Goal: Task Accomplishment & Management: Understand process/instructions

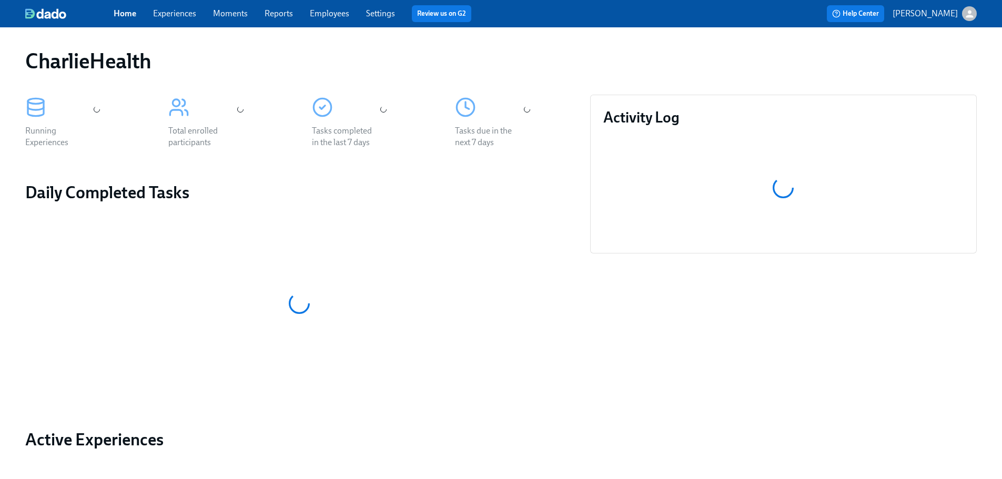
click at [521, 42] on div "CharlieHealth" at bounding box center [501, 61] width 969 height 42
click at [324, 5] on div "Home Experiences Moments Reports Employees Settings Review us on G2" at bounding box center [330, 13] width 432 height 17
click at [344, 12] on link "Employees" at bounding box center [329, 13] width 39 height 10
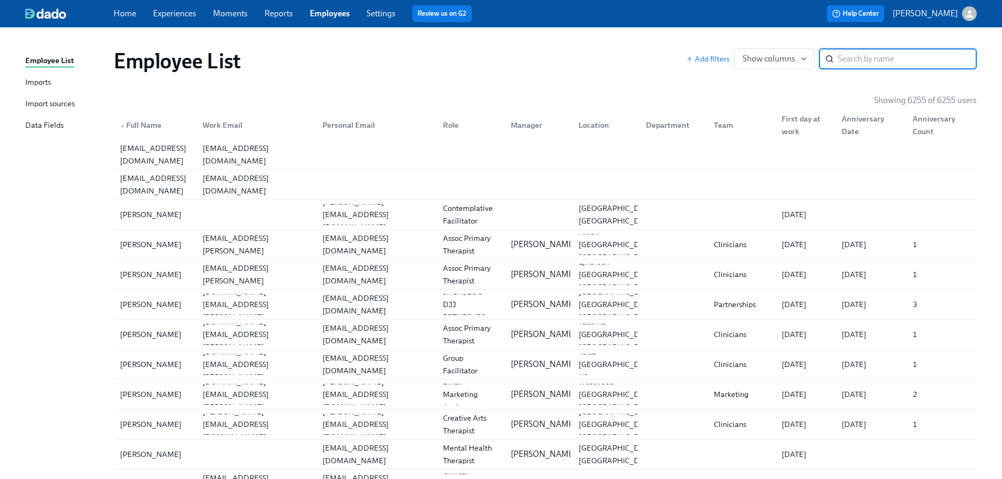
click at [903, 55] on input "search" at bounding box center [907, 58] width 139 height 21
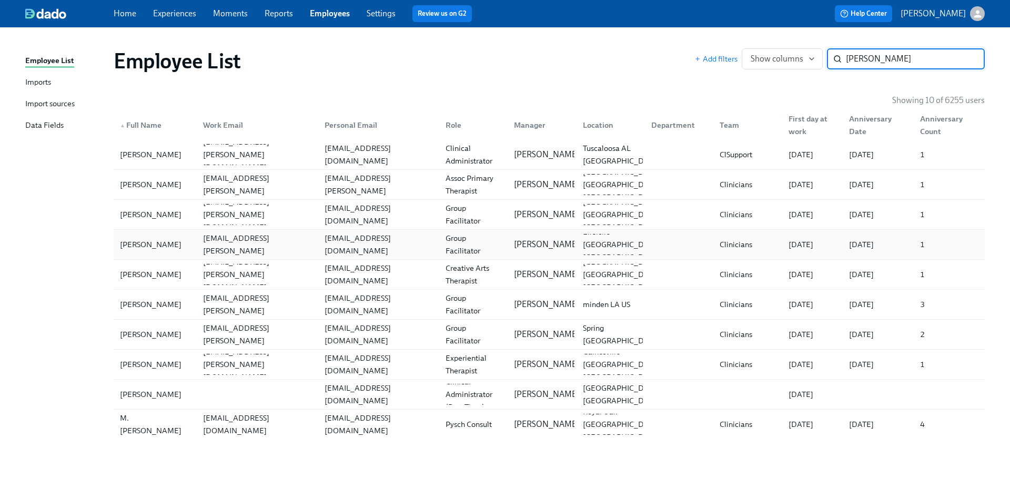
type input "[PERSON_NAME]"
click at [339, 246] on div "[EMAIL_ADDRESS][DOMAIN_NAME]" at bounding box center [378, 244] width 117 height 25
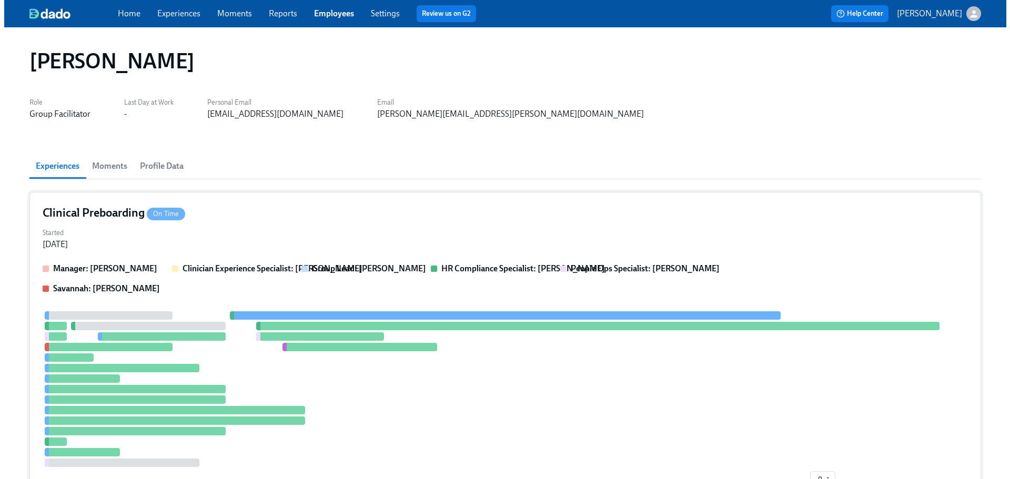
scroll to position [421, 0]
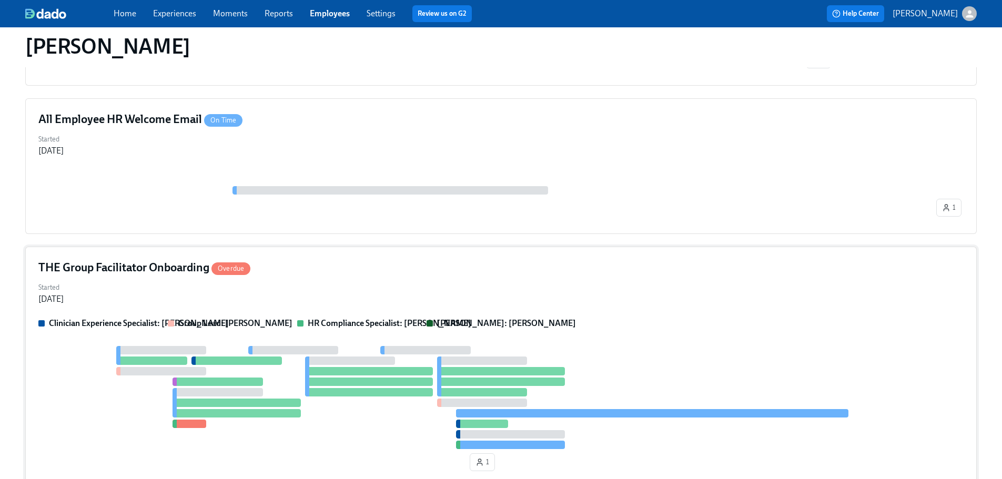
click at [480, 274] on div "THE Group Facilitator Onboarding Overdue" at bounding box center [501, 268] width 926 height 16
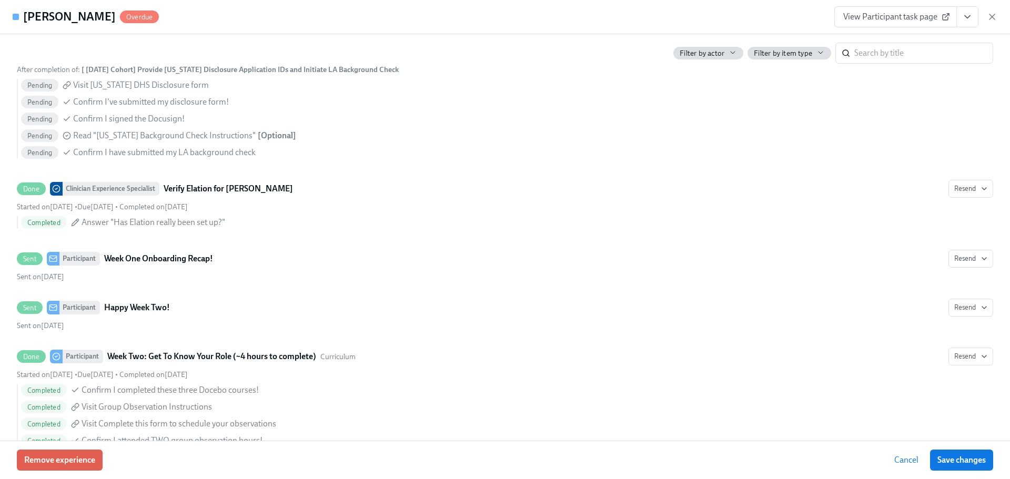
scroll to position [0, 0]
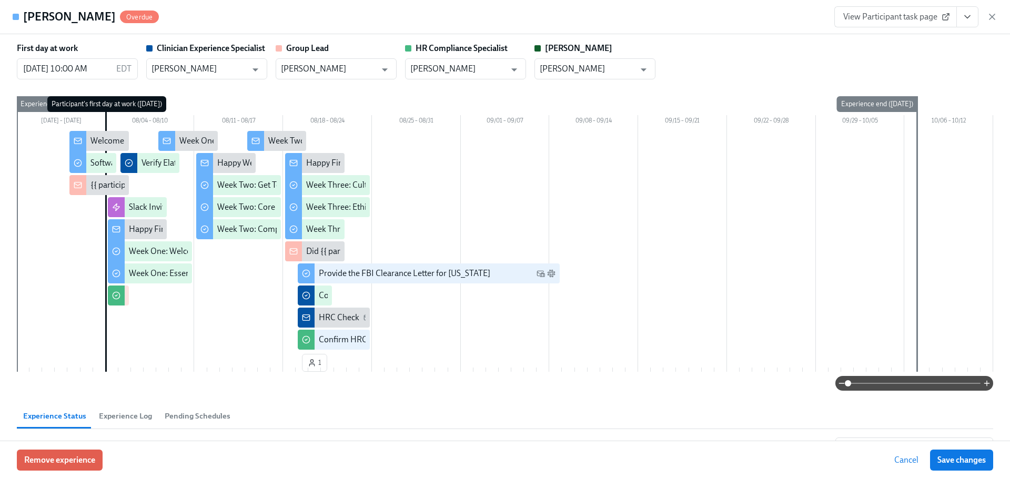
click at [976, 16] on button "View task page" at bounding box center [968, 16] width 22 height 21
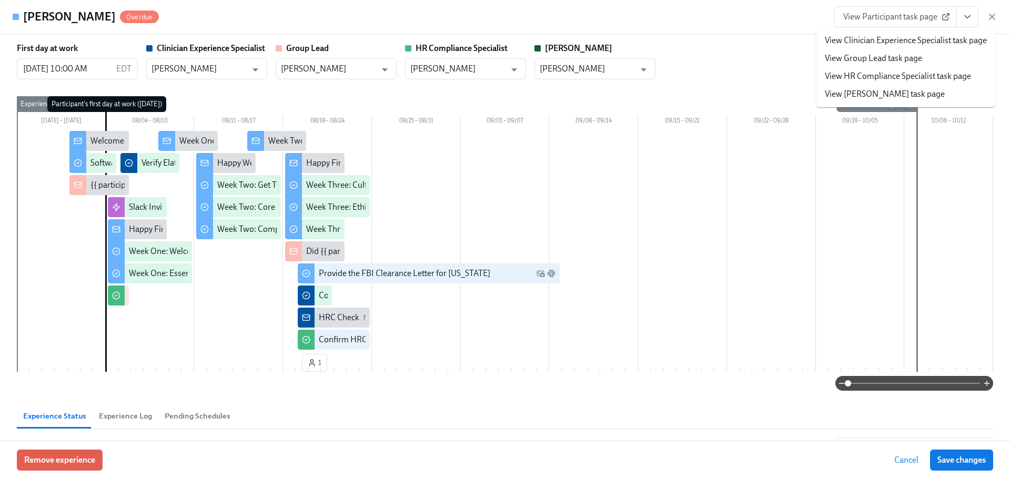
click at [923, 20] on span "View Participant task page" at bounding box center [895, 17] width 105 height 11
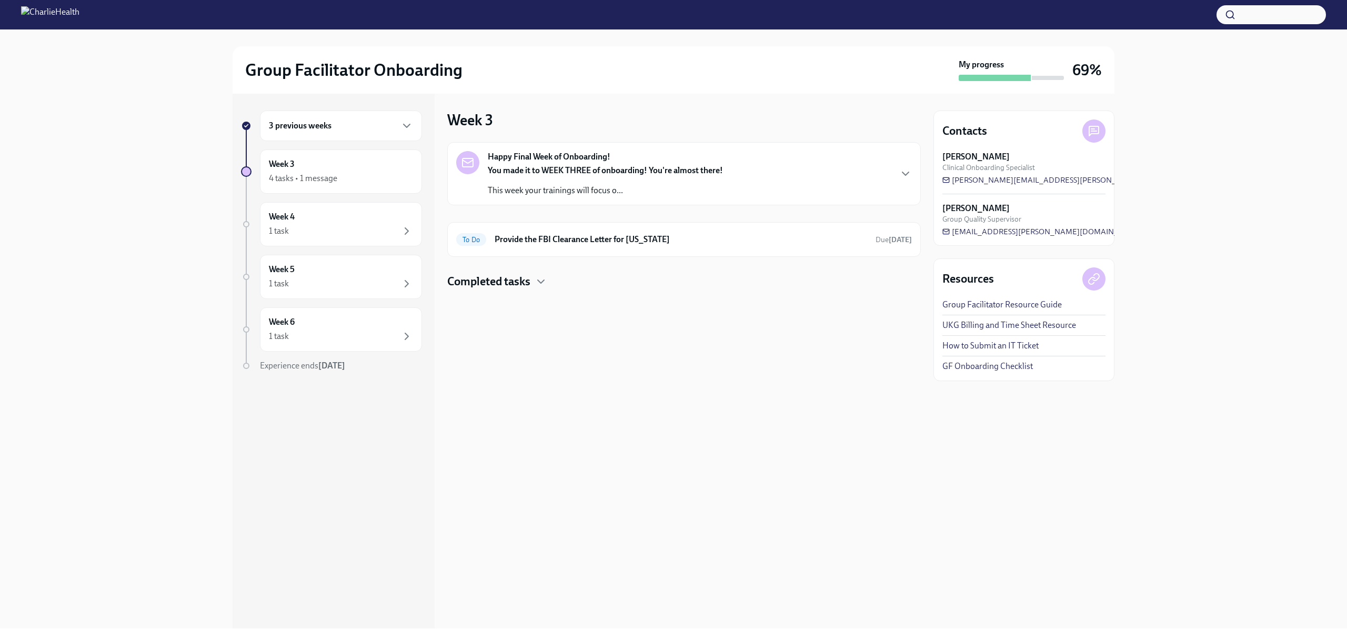
click at [678, 347] on div "Week 3 Happy Final Week of Onboarding! You made it to WEEK THREE of onboarding!…" at bounding box center [684, 361] width 474 height 535
click at [563, 268] on div "Happy Final Week of Onboarding! You made it to WEEK THREE of onboarding! You're…" at bounding box center [684, 215] width 474 height 147
click at [569, 274] on div "Completed tasks" at bounding box center [684, 282] width 474 height 16
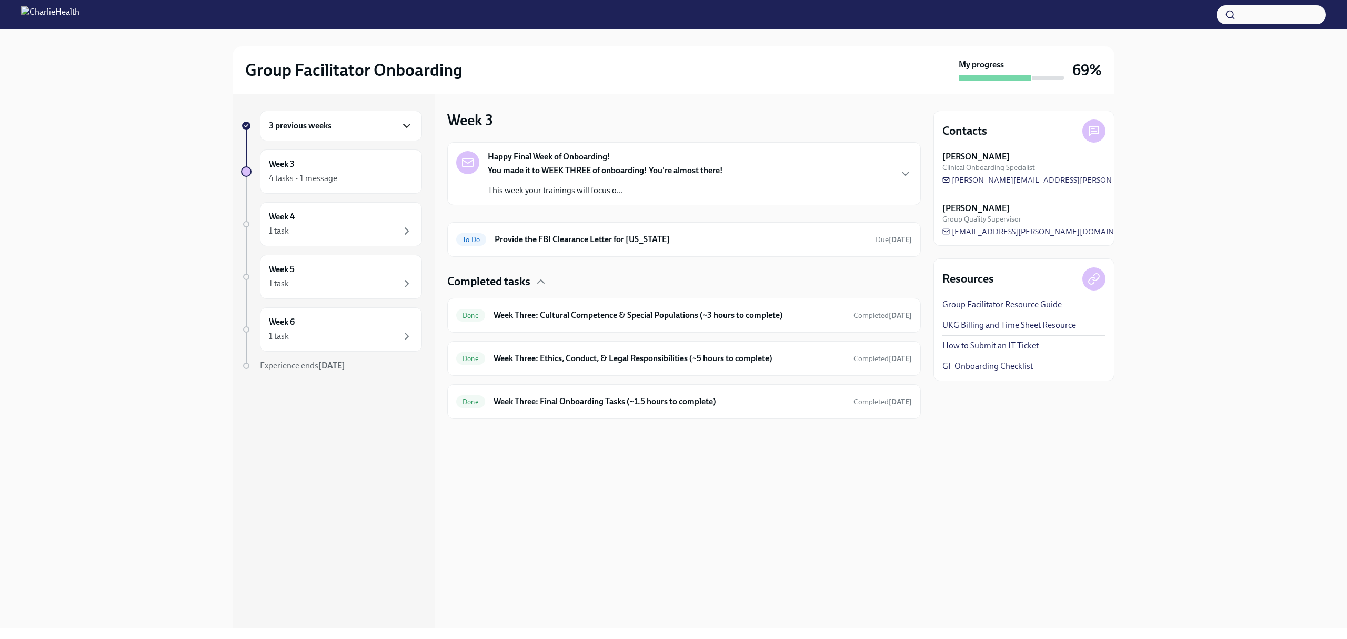
click at [406, 123] on icon "button" at bounding box center [406, 125] width 13 height 13
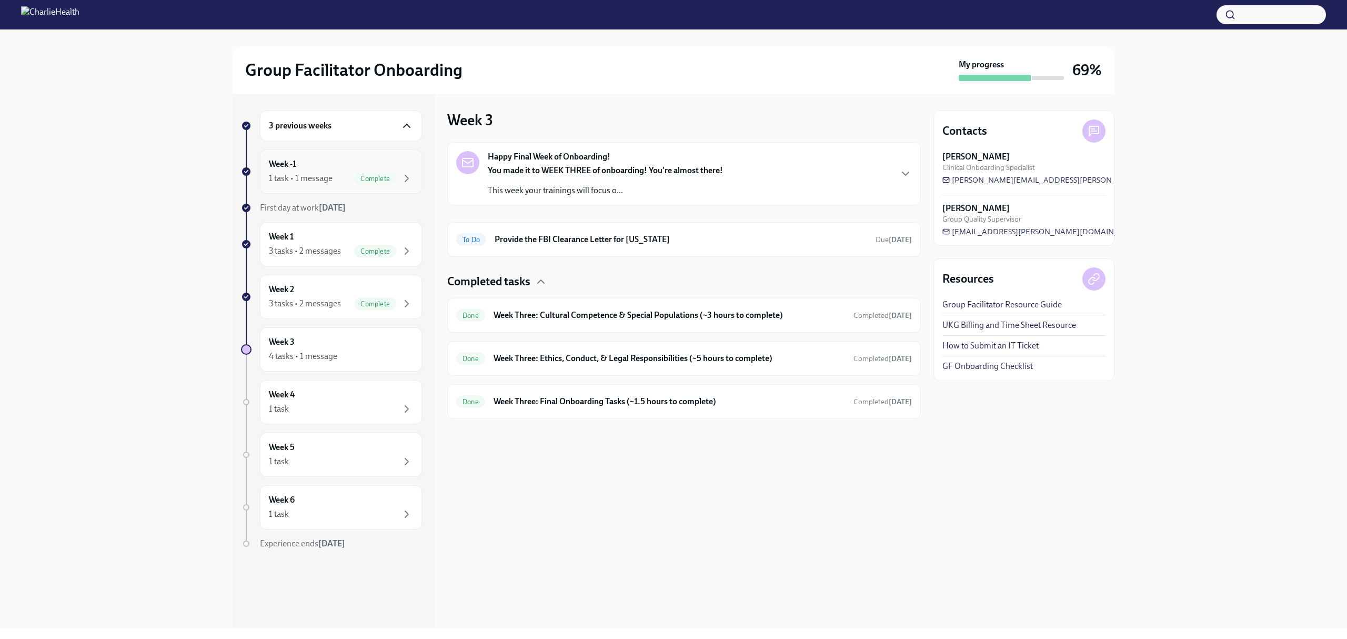
click at [390, 173] on div "Complete" at bounding box center [375, 178] width 42 height 13
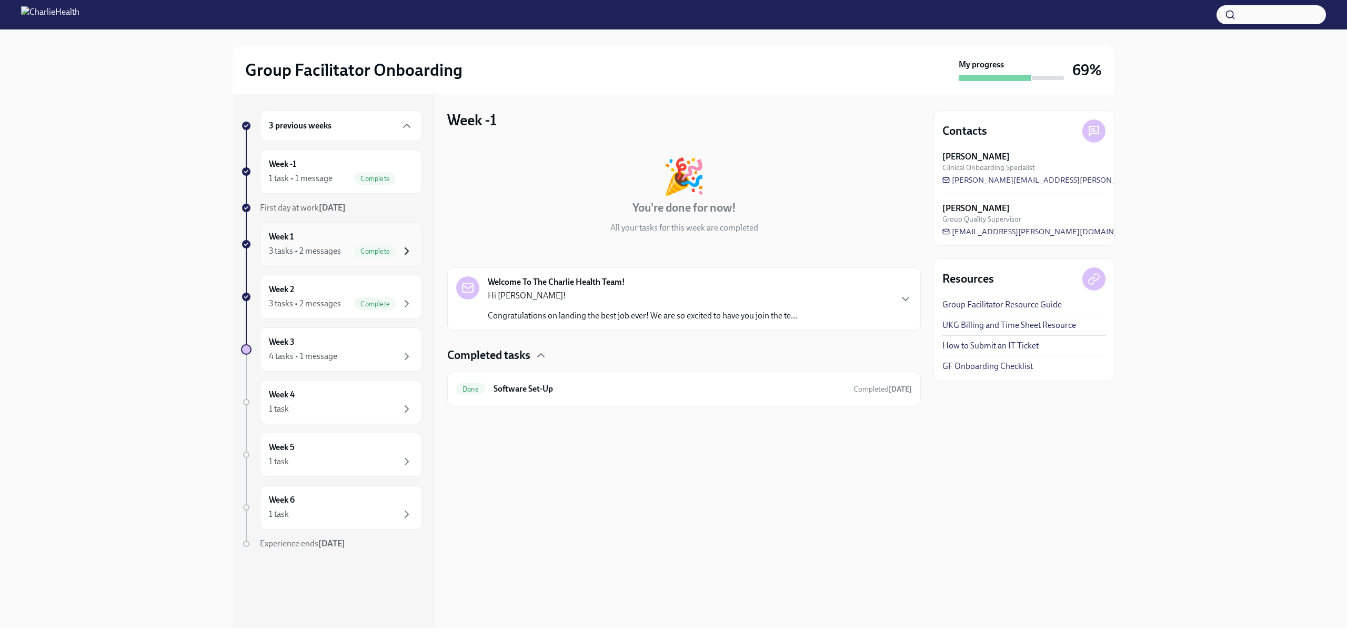
click at [407, 249] on icon "button" at bounding box center [406, 251] width 13 height 13
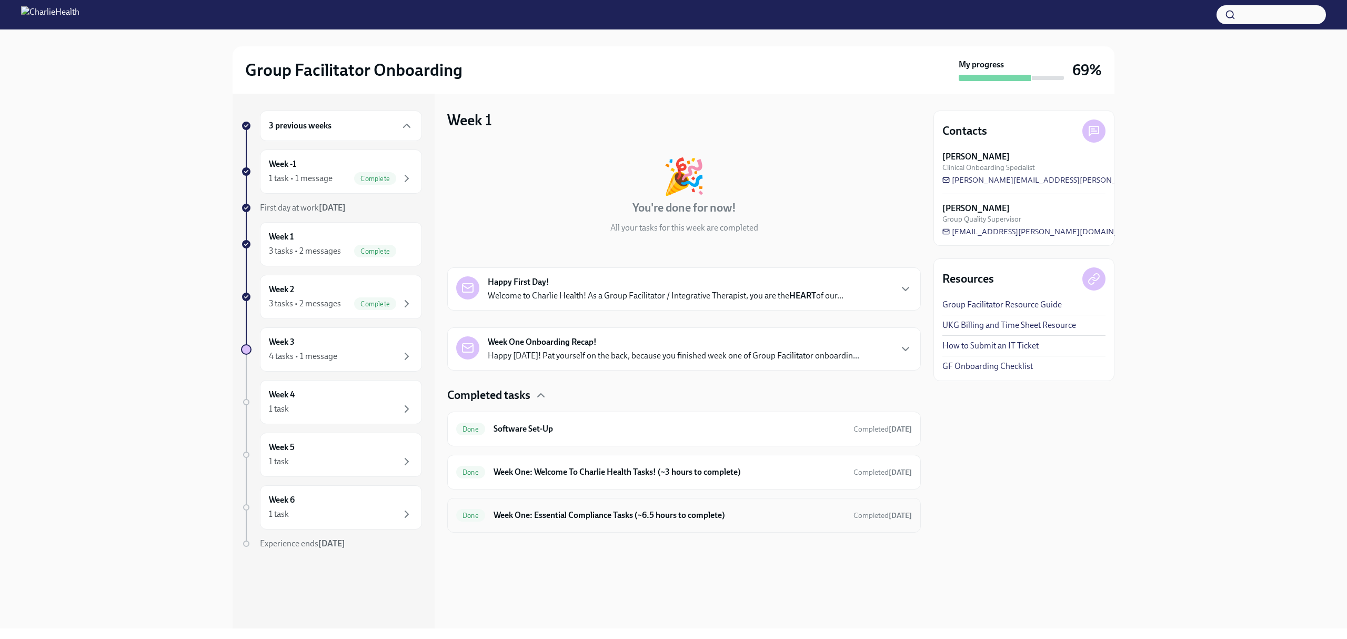
click at [722, 511] on h6 "Week One: Essential Compliance Tasks (~6.5 hours to complete)" at bounding box center [670, 515] width 352 height 12
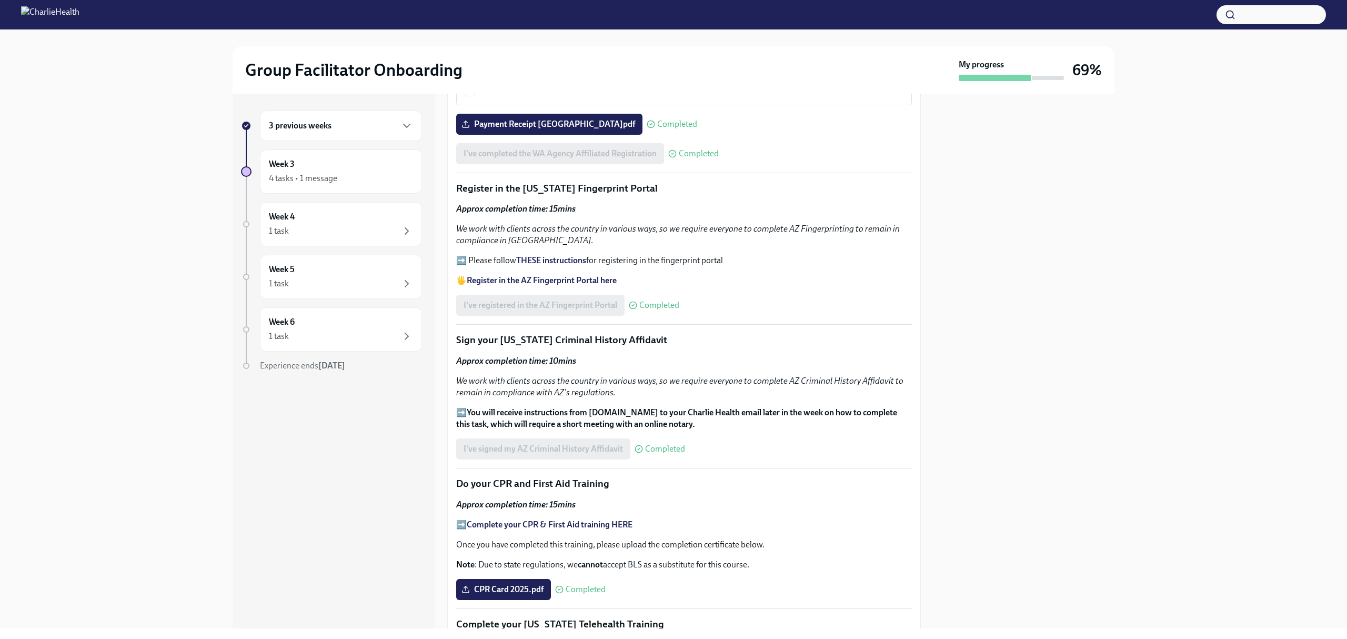
scroll to position [1021, 0]
click at [584, 181] on p "Register in the Arizona Fingerprint Portal" at bounding box center [684, 188] width 456 height 14
click at [562, 194] on div "Welcome to your essential compliance tasks list! Offering virtual mental health…" at bounding box center [684, 176] width 456 height 1963
click at [565, 255] on strong "THESE instructions" at bounding box center [551, 260] width 70 height 10
